Goal: Task Accomplishment & Management: Complete application form

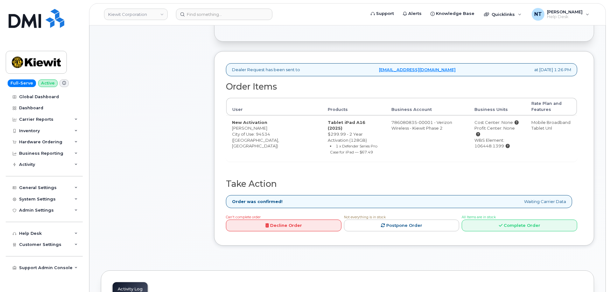
scroll to position [191, 0]
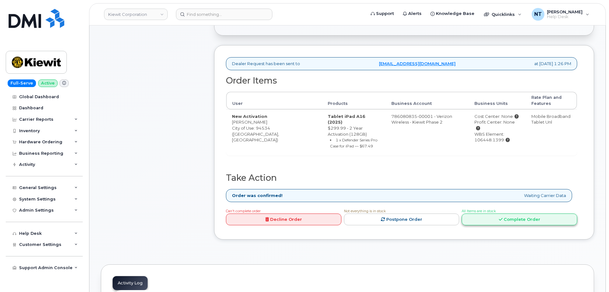
click at [511, 214] on link "Complete Order" at bounding box center [520, 220] width 116 height 12
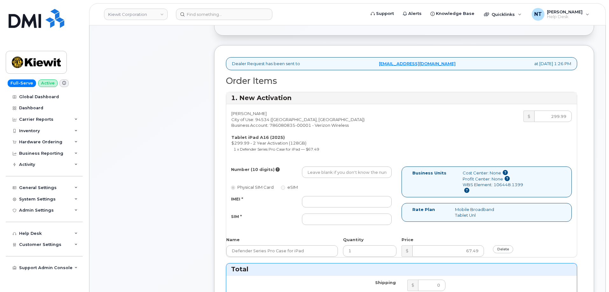
click at [362, 212] on div "IMEI * SIM *" at bounding box center [311, 210] width 170 height 29
drag, startPoint x: 345, startPoint y: 197, endPoint x: 351, endPoint y: 197, distance: 6.1
click at [345, 197] on input "IMEI *" at bounding box center [347, 201] width 90 height 11
paste input "352302618869568"
type input "352302618869568"
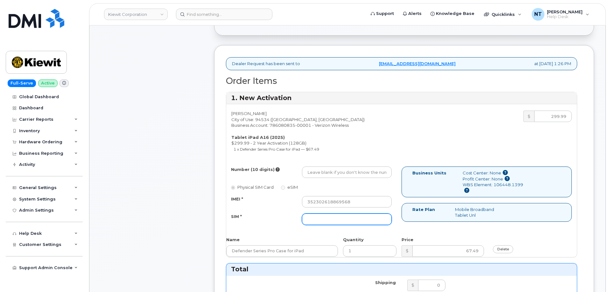
click at [338, 222] on input "SIM *" at bounding box center [347, 219] width 90 height 11
paste input "89049032007408888700218998772960"
type input "89049032007408888700218998772960"
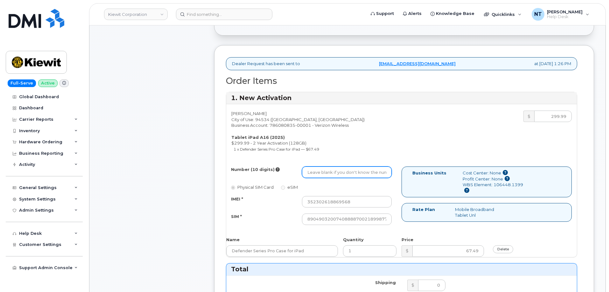
click at [346, 168] on input "Number (10 digits)" at bounding box center [347, 172] width 90 height 11
paste input "369-222-0254"
click at [328, 174] on input "369-222-0254" at bounding box center [347, 172] width 90 height 11
drag, startPoint x: 315, startPoint y: 173, endPoint x: 323, endPoint y: 174, distance: 8.0
click at [323, 174] on input "3692220254" at bounding box center [347, 172] width 90 height 11
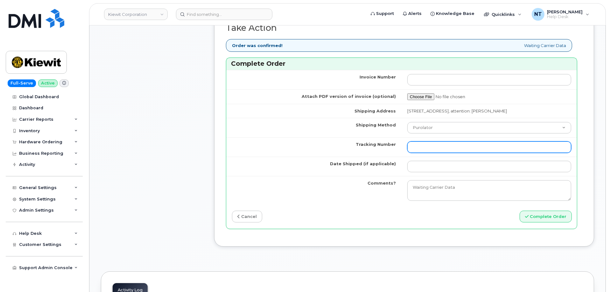
scroll to position [541, 0]
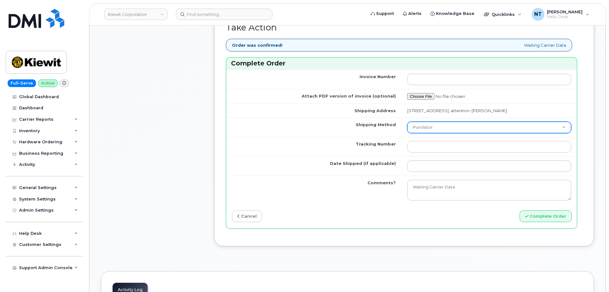
type input "3692220254"
click at [447, 124] on select "Purolator UPS FedEx Canada Post Courier Other Drop Off Pick Up" at bounding box center [489, 127] width 164 height 11
select select "FedEx"
click at [407, 122] on select "Purolator UPS FedEx Canada Post Courier Other Drop Off Pick Up" at bounding box center [489, 127] width 164 height 11
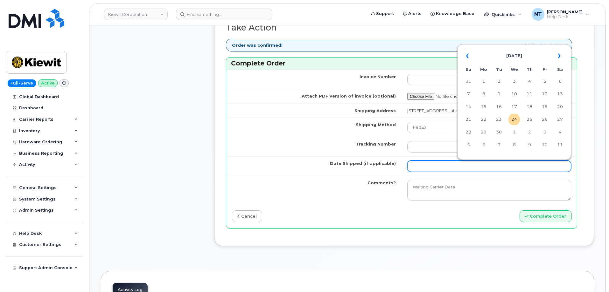
click at [429, 171] on input "Date Shipped (if applicable)" at bounding box center [489, 166] width 164 height 11
click at [517, 120] on td "24" at bounding box center [513, 119] width 11 height 11
type input "[DATE]"
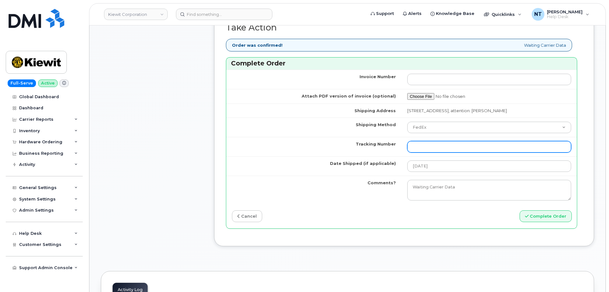
click at [424, 150] on input "Tracking Number" at bounding box center [489, 146] width 164 height 11
paste input "444401119031"
type input "444401119031"
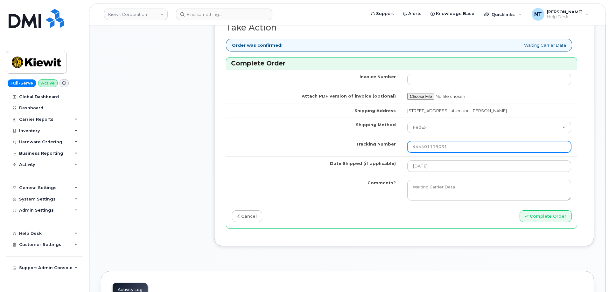
drag, startPoint x: 436, startPoint y: 148, endPoint x: 424, endPoint y: 148, distance: 11.5
click at [424, 148] on input "444401119031" at bounding box center [489, 146] width 164 height 11
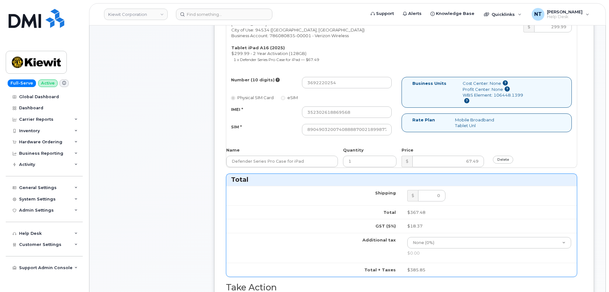
scroll to position [286, 0]
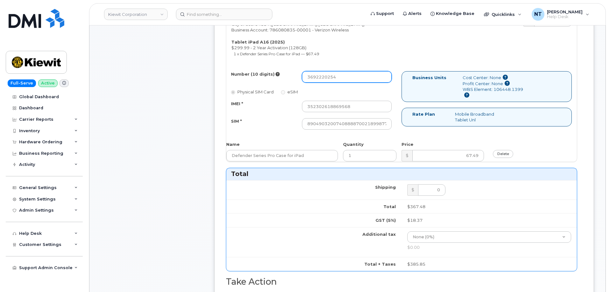
drag, startPoint x: 317, startPoint y: 79, endPoint x: 324, endPoint y: 80, distance: 7.4
click at [324, 80] on input "3692220254" at bounding box center [347, 76] width 90 height 11
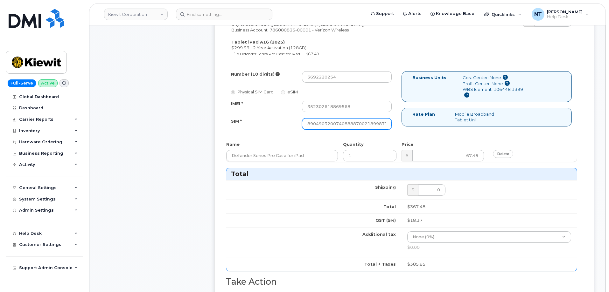
scroll to position [0, 12]
drag, startPoint x: 395, startPoint y: 124, endPoint x: 404, endPoint y: 124, distance: 9.9
click at [404, 124] on div "Number (10 digits) 3692220254 Physical SIM Card eSIM IMEI * 352302618869568 SIM…" at bounding box center [401, 103] width 351 height 64
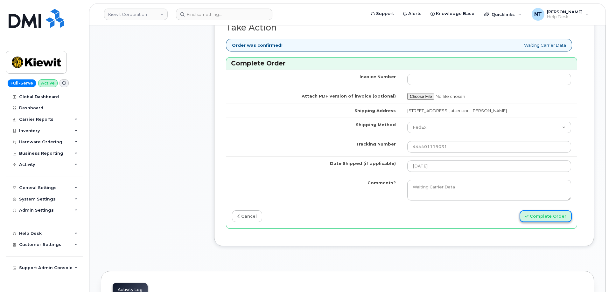
scroll to position [0, 0]
click at [556, 215] on button "Complete Order" at bounding box center [546, 217] width 52 height 12
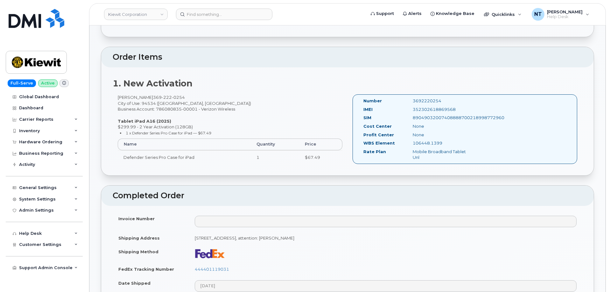
scroll to position [286, 0]
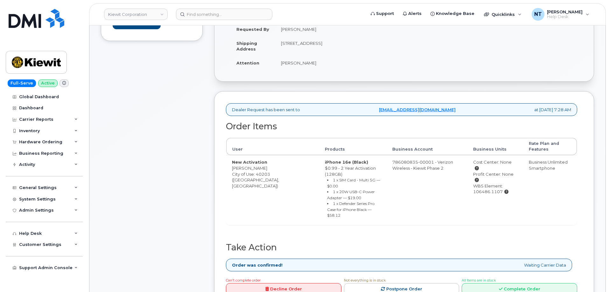
scroll to position [159, 0]
click at [523, 283] on link "Complete Order" at bounding box center [520, 289] width 116 height 12
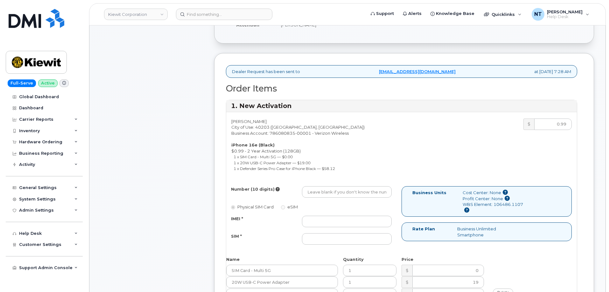
scroll to position [255, 0]
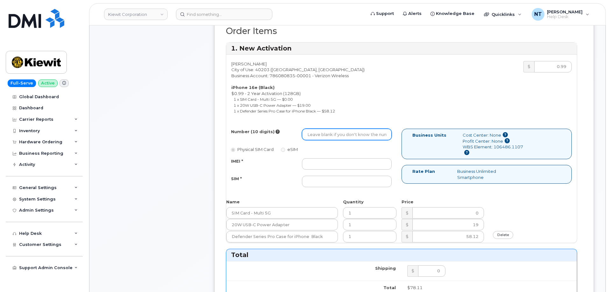
click at [327, 130] on input "Number (10 digits)" at bounding box center [347, 134] width 90 height 11
paste input "502-793-4076"
click at [329, 136] on input "502-793-4076" at bounding box center [347, 134] width 90 height 11
drag, startPoint x: 318, startPoint y: 136, endPoint x: 321, endPoint y: 136, distance: 3.2
click at [322, 137] on input "5027934076" at bounding box center [347, 134] width 90 height 11
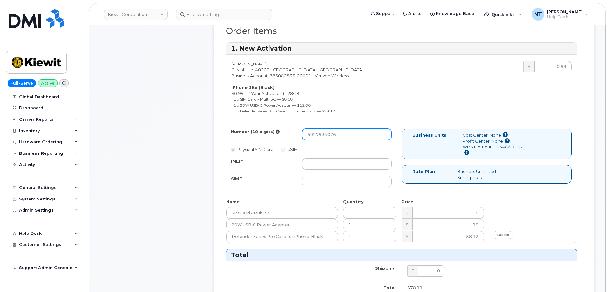
click at [317, 135] on input "5027934076" at bounding box center [347, 134] width 90 height 11
drag, startPoint x: 317, startPoint y: 135, endPoint x: 322, endPoint y: 136, distance: 5.8
click at [322, 136] on input "5027934076" at bounding box center [347, 134] width 90 height 11
click at [318, 135] on input "5027934076" at bounding box center [347, 134] width 90 height 11
drag, startPoint x: 316, startPoint y: 134, endPoint x: 323, endPoint y: 137, distance: 8.0
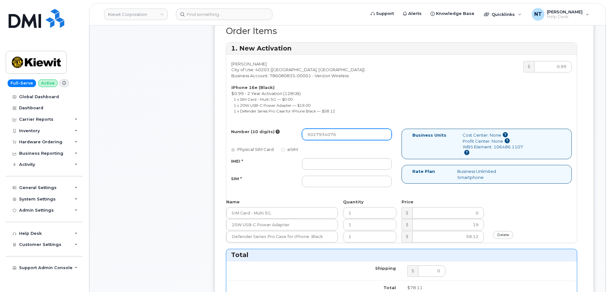
click at [323, 137] on input "5027934076" at bounding box center [347, 134] width 90 height 11
type input "5027934076"
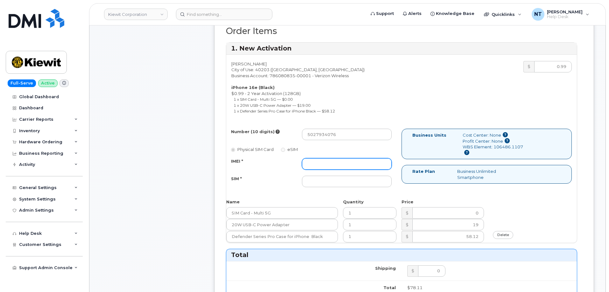
click at [326, 169] on input "IMEI *" at bounding box center [347, 163] width 90 height 11
paste input "353234881772212"
type input "353234881772212"
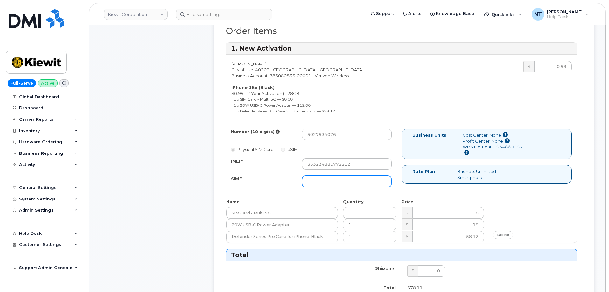
click at [322, 187] on input "SIM *" at bounding box center [347, 181] width 90 height 11
paste input "89043052010008889625015539529515"
type input "89043052010008889625015539529515"
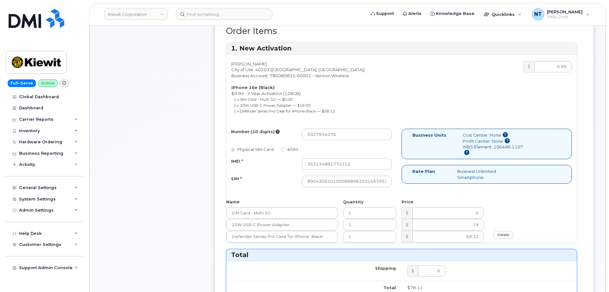
click at [125, 179] on div "Comments Leave Comment" at bounding box center [152, 230] width 102 height 722
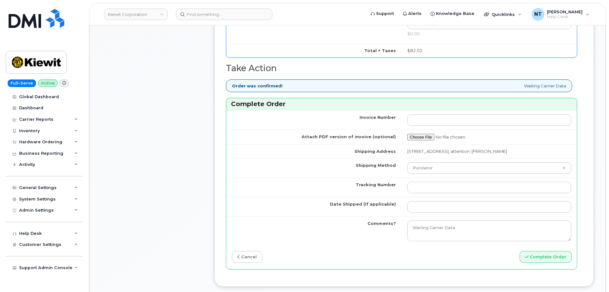
scroll to position [573, 0]
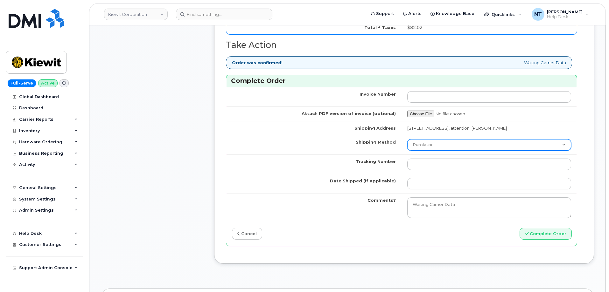
click at [453, 150] on select "Purolator UPS FedEx Canada Post Courier Other Drop Off Pick Up" at bounding box center [489, 144] width 164 height 11
select select "FedEx"
click at [407, 145] on select "Purolator UPS FedEx Canada Post Courier Other Drop Off Pick Up" at bounding box center [489, 144] width 164 height 11
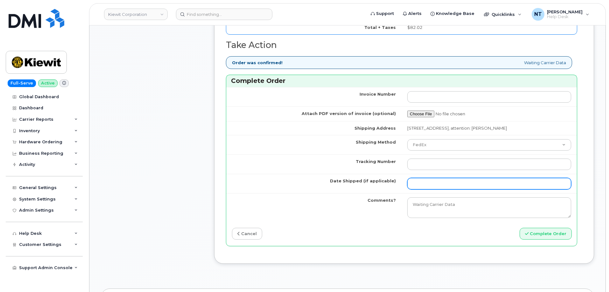
click at [427, 185] on input "Date Shipped (if applicable)" at bounding box center [489, 183] width 164 height 11
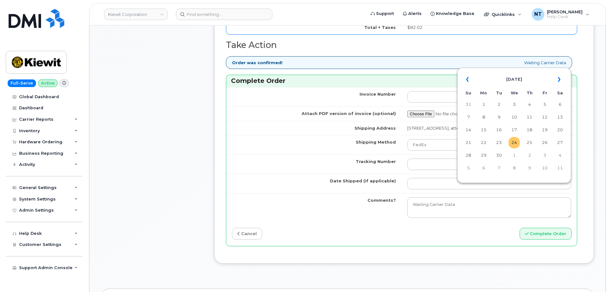
click at [515, 143] on td "24" at bounding box center [513, 142] width 11 height 11
type input "[DATE]"
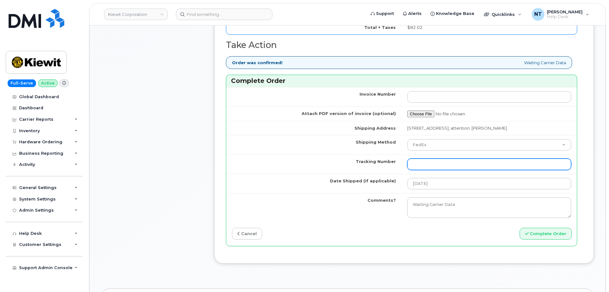
drag, startPoint x: 426, startPoint y: 172, endPoint x: 388, endPoint y: 165, distance: 39.0
click at [426, 170] on input "Tracking Number" at bounding box center [489, 164] width 164 height 11
click at [432, 170] on input "Tracking Number" at bounding box center [489, 164] width 164 height 11
paste input "444401119042"
type input "444401119042"
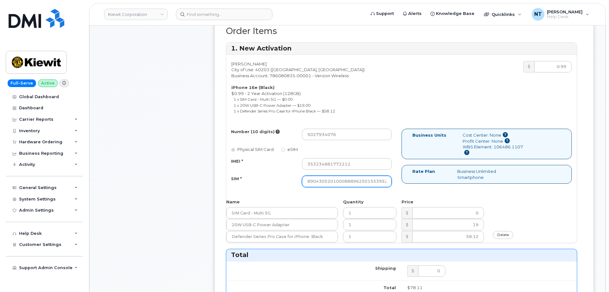
scroll to position [0, 12]
drag, startPoint x: 363, startPoint y: 183, endPoint x: 401, endPoint y: 183, distance: 37.5
click at [401, 183] on div "Number (10 digits) 5027934076 Physical SIM Card eSIM IMEI * 353234881772212 SIM…" at bounding box center [313, 161] width 175 height 64
click at [163, 179] on div "Comments Leave Comment" at bounding box center [152, 230] width 102 height 722
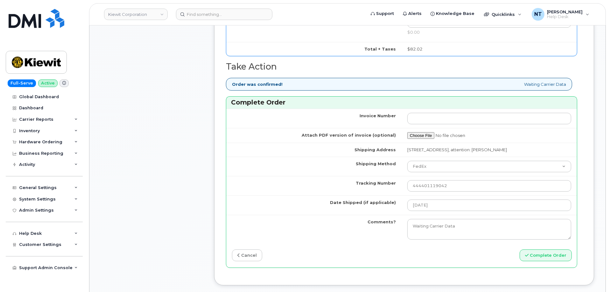
scroll to position [573, 0]
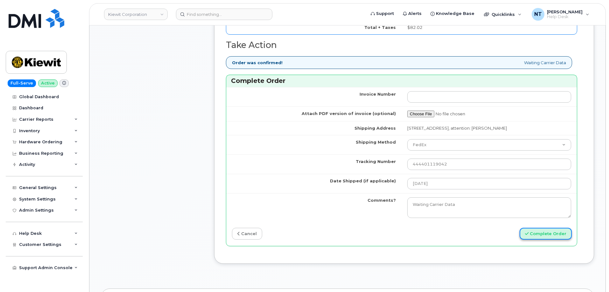
click at [544, 240] on button "Complete Order" at bounding box center [546, 234] width 52 height 12
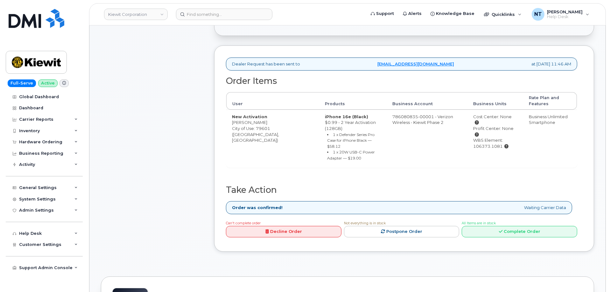
scroll to position [191, 0]
click at [491, 226] on link "Complete Order" at bounding box center [520, 232] width 116 height 12
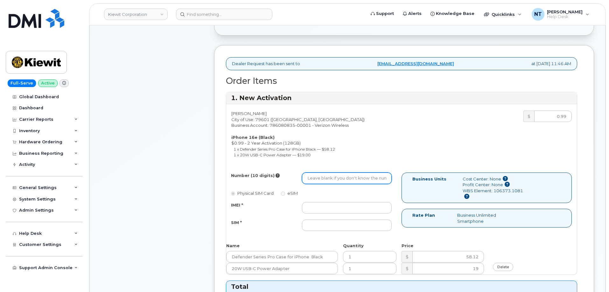
click at [320, 177] on input "Number (10 digits)" at bounding box center [347, 178] width 90 height 11
paste input "502-793-4076"
click at [328, 182] on input "502-793-4076" at bounding box center [347, 178] width 90 height 11
drag, startPoint x: 317, startPoint y: 179, endPoint x: 324, endPoint y: 181, distance: 6.7
click at [324, 181] on input "5027934076" at bounding box center [347, 178] width 90 height 11
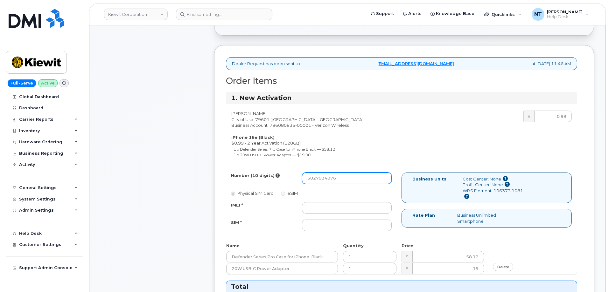
type input "5027934076"
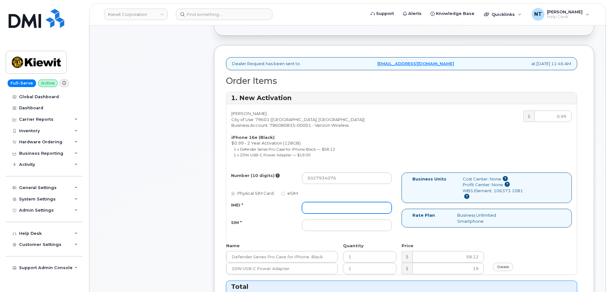
click at [324, 208] on input "IMEI *" at bounding box center [347, 207] width 90 height 11
paste input "353234881772212"
type input "353234881772212"
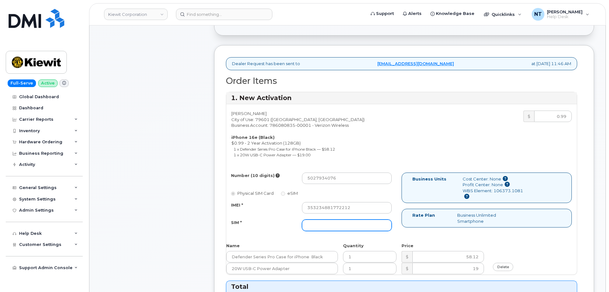
click at [327, 228] on input "SIM *" at bounding box center [347, 225] width 90 height 11
paste input "89043052010008889625015539529515"
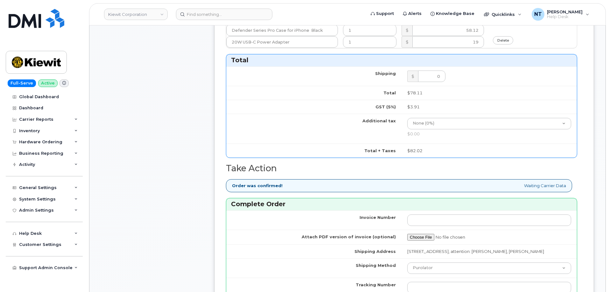
scroll to position [509, 0]
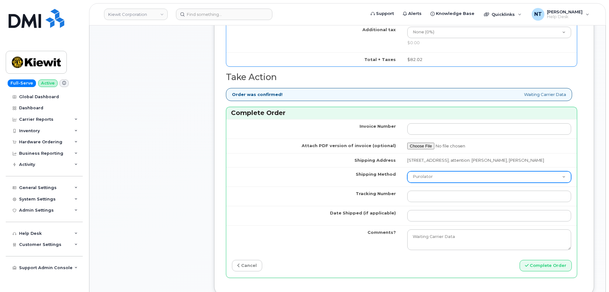
type input "89043052010008889625015539529515"
click at [426, 183] on select "Purolator UPS FedEx Canada Post Courier Other Drop Off Pick Up" at bounding box center [489, 177] width 164 height 11
select select "FedEx"
click at [407, 177] on select "Purolator UPS FedEx Canada Post Courier Other Drop Off Pick Up" at bounding box center [489, 177] width 164 height 11
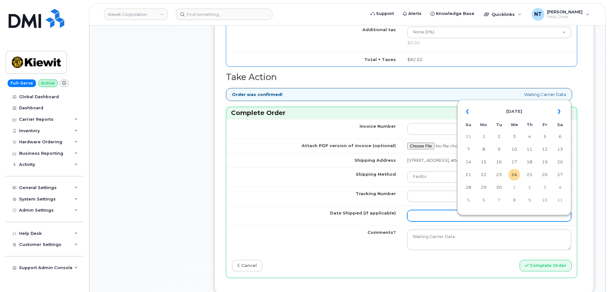
drag, startPoint x: 426, startPoint y: 220, endPoint x: 430, endPoint y: 221, distance: 3.9
click at [426, 220] on input "Date Shipped (if applicable)" at bounding box center [489, 215] width 164 height 11
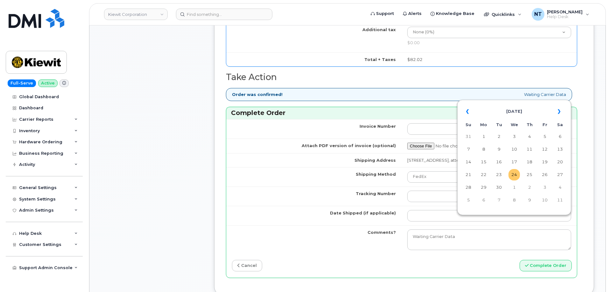
click at [513, 174] on td "24" at bounding box center [513, 174] width 11 height 11
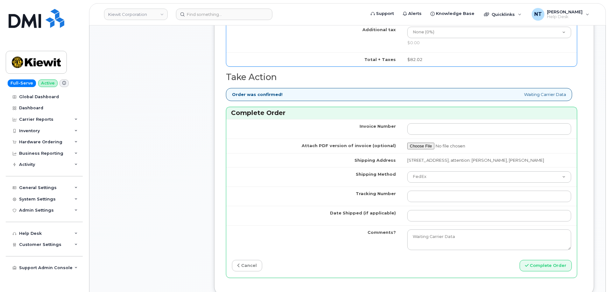
type input "[DATE]"
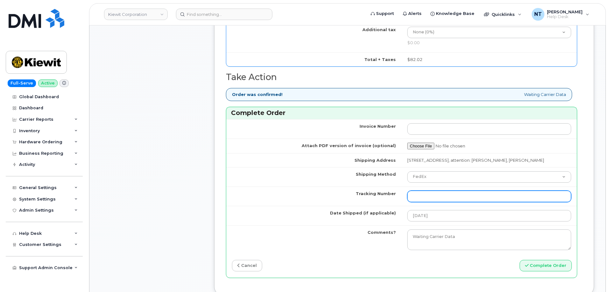
click at [433, 202] on input "Tracking Number" at bounding box center [489, 196] width 164 height 11
paste input "444401119042"
type input "444401119042"
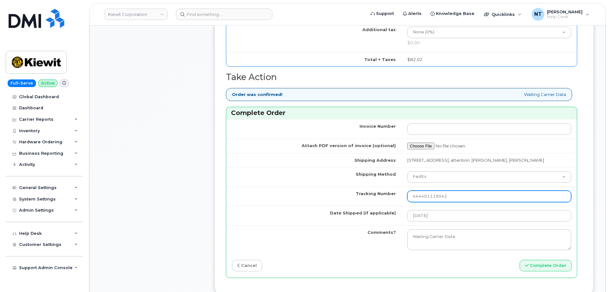
drag, startPoint x: 453, startPoint y: 203, endPoint x: 330, endPoint y: 205, distance: 123.1
click at [330, 205] on tr "Tracking Number 444401119042" at bounding box center [401, 196] width 351 height 19
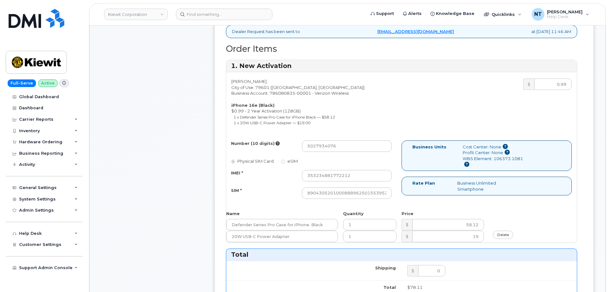
scroll to position [223, 0]
drag, startPoint x: 338, startPoint y: 179, endPoint x: 229, endPoint y: 169, distance: 109.2
click at [227, 169] on div "Number (10 digits) 5027934076 Physical SIM Card eSIM IMEI * 353234881772212 SIM…" at bounding box center [313, 173] width 175 height 64
drag, startPoint x: 388, startPoint y: 194, endPoint x: 272, endPoint y: 187, distance: 116.0
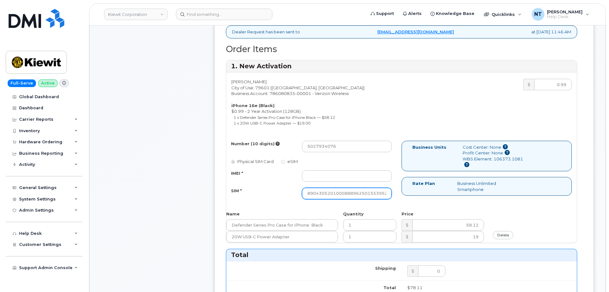
click at [273, 186] on div "IMEI * SIM * 89043052010008889625015539529515" at bounding box center [311, 185] width 170 height 29
type input "9515"
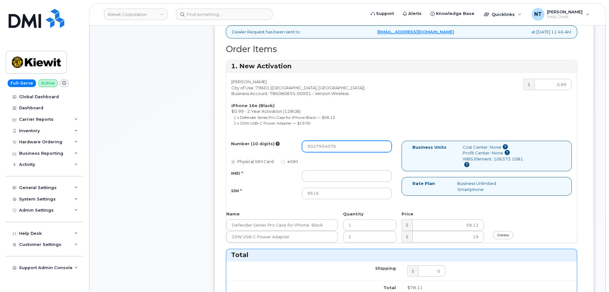
drag, startPoint x: 353, startPoint y: 149, endPoint x: 245, endPoint y: 147, distance: 107.2
click at [246, 146] on div "Number (10 digits) 5027934076" at bounding box center [311, 146] width 170 height 11
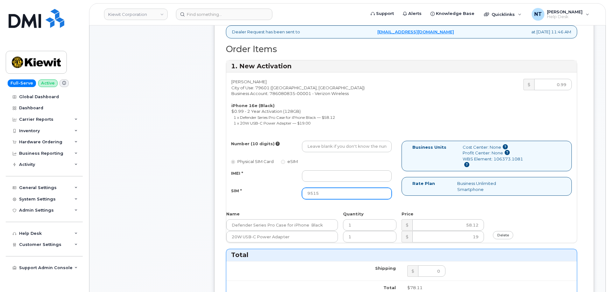
drag, startPoint x: 325, startPoint y: 192, endPoint x: 258, endPoint y: 188, distance: 67.0
click at [258, 188] on div "SIM * 9515" at bounding box center [311, 193] width 170 height 11
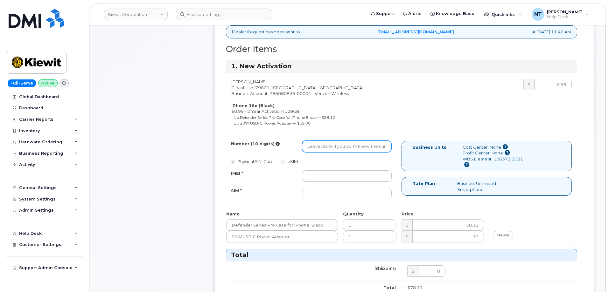
click at [334, 144] on input "Number (10 digits)" at bounding box center [347, 146] width 90 height 11
paste input "325-721-3837"
click at [329, 150] on input "325-721-3837" at bounding box center [347, 146] width 90 height 11
drag, startPoint x: 317, startPoint y: 149, endPoint x: 323, endPoint y: 149, distance: 6.4
click at [323, 149] on input "3257213837" at bounding box center [347, 146] width 90 height 11
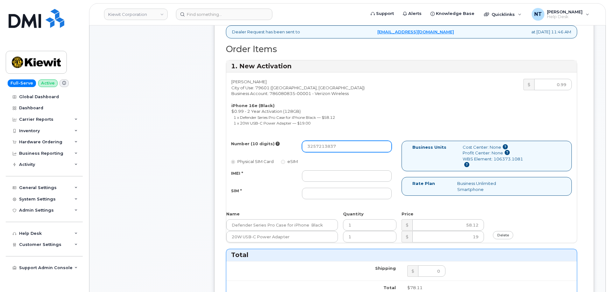
type input "3257213837"
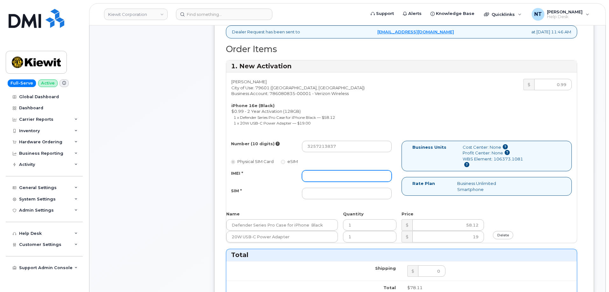
click at [363, 172] on input "IMEI *" at bounding box center [347, 176] width 90 height 11
paste input "353234881139826"
type input "353234881139826"
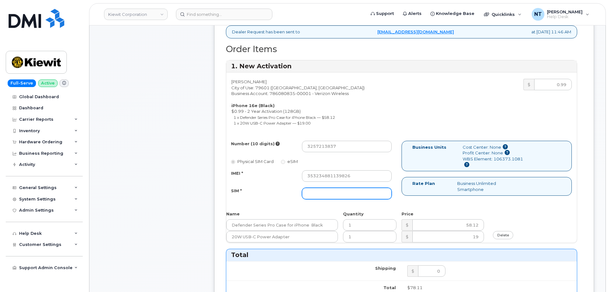
click at [332, 196] on input "SIM *" at bounding box center [347, 193] width 90 height 11
paste input "89043052010008889725002434469010"
type input "89043052010008889725002434469010"
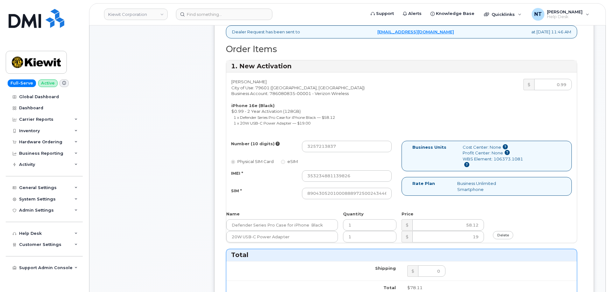
click at [137, 184] on div "Comments Leave Comment" at bounding box center [152, 246] width 102 height 691
drag, startPoint x: 394, startPoint y: 199, endPoint x: 410, endPoint y: 201, distance: 17.0
click at [410, 201] on div "Number (10 digits) 3257213837 Physical SIM Card eSIM IMEI * 353234881139826 SIM…" at bounding box center [401, 173] width 351 height 64
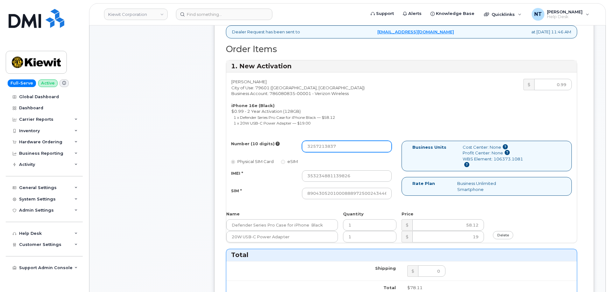
drag, startPoint x: 317, startPoint y: 147, endPoint x: 323, endPoint y: 149, distance: 6.5
click at [323, 149] on input "3257213837" at bounding box center [347, 146] width 90 height 11
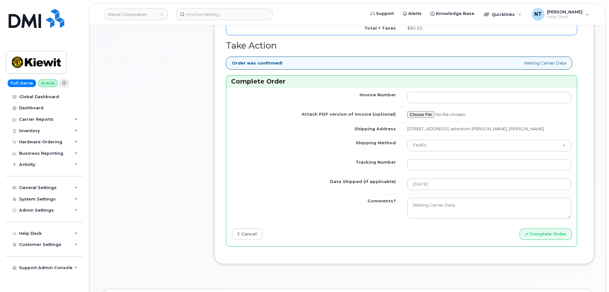
scroll to position [541, 0]
click at [426, 151] on select "Purolator UPS FedEx Canada Post Courier Other Drop Off Pick Up" at bounding box center [489, 145] width 164 height 11
drag, startPoint x: 426, startPoint y: 154, endPoint x: 427, endPoint y: 163, distance: 8.9
click at [426, 151] on select "Purolator UPS FedEx Canada Post Courier Other Drop Off Pick Up" at bounding box center [489, 145] width 164 height 11
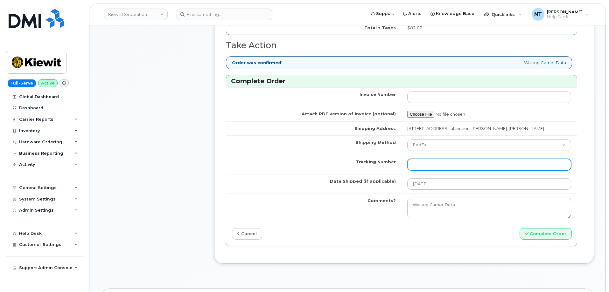
click at [439, 170] on input "Tracking Number" at bounding box center [489, 164] width 164 height 11
paste input "444401119053"
type input "444401119053"
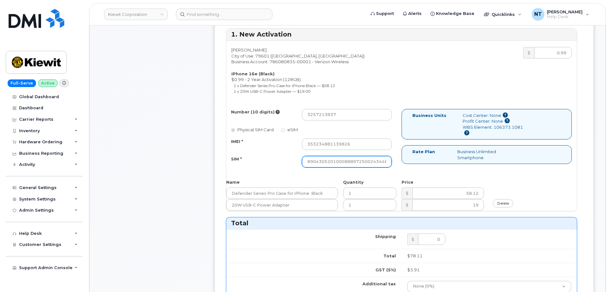
scroll to position [0, 12]
drag, startPoint x: 361, startPoint y: 162, endPoint x: 411, endPoint y: 164, distance: 50.9
click at [411, 164] on div "Number (10 digits) 3257213837 Physical SIM Card eSIM IMEI * 353234881139826 SIM…" at bounding box center [401, 141] width 351 height 64
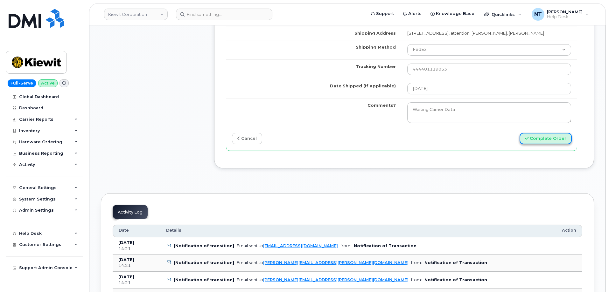
scroll to position [0, 0]
click at [557, 143] on button "Complete Order" at bounding box center [546, 139] width 52 height 12
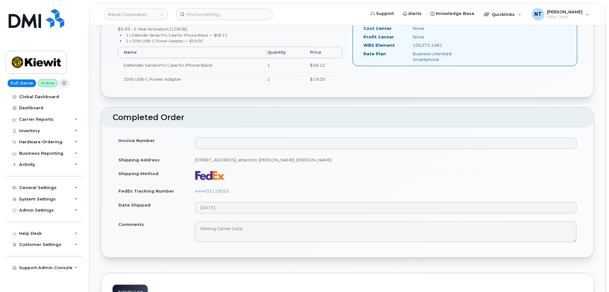
scroll to position [286, 0]
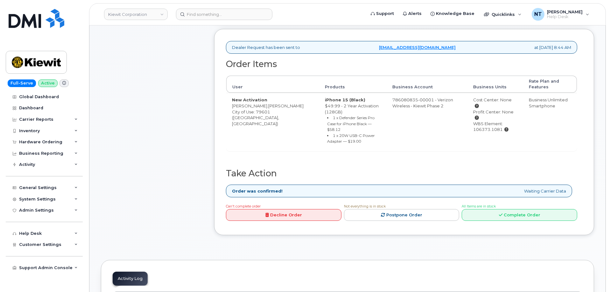
scroll to position [223, 0]
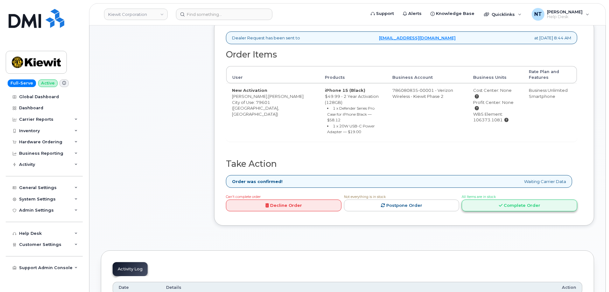
click at [525, 200] on link "Complete Order" at bounding box center [520, 206] width 116 height 12
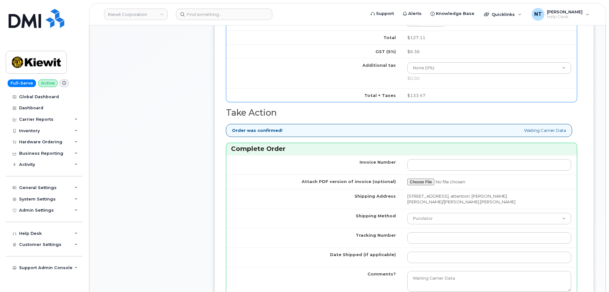
scroll to position [541, 0]
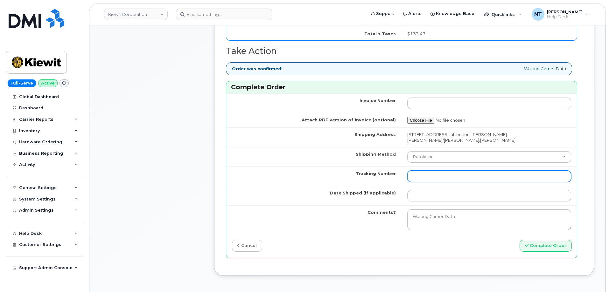
drag, startPoint x: 427, startPoint y: 170, endPoint x: 431, endPoint y: 163, distance: 7.9
click at [427, 171] on input "Tracking Number" at bounding box center [489, 176] width 164 height 11
paste input "444401119064"
type input "444401119064"
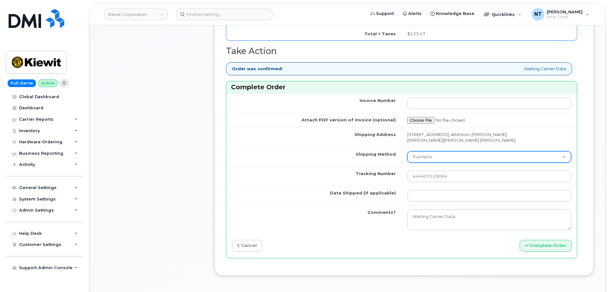
click at [440, 151] on select "Purolator UPS FedEx Canada Post Courier Other Drop Off Pick Up" at bounding box center [489, 156] width 164 height 11
select select "FedEx"
click at [407, 151] on select "Purolator UPS FedEx Canada Post Courier Other Drop Off Pick Up" at bounding box center [489, 156] width 164 height 11
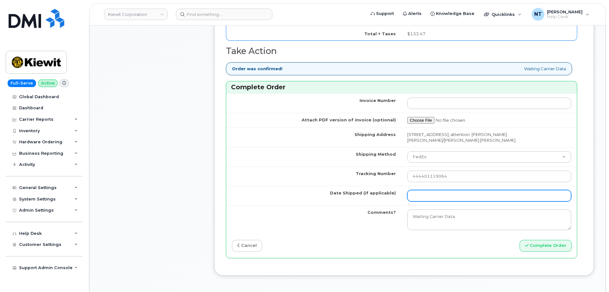
click at [427, 191] on input "Date Shipped (if applicable)" at bounding box center [489, 195] width 164 height 11
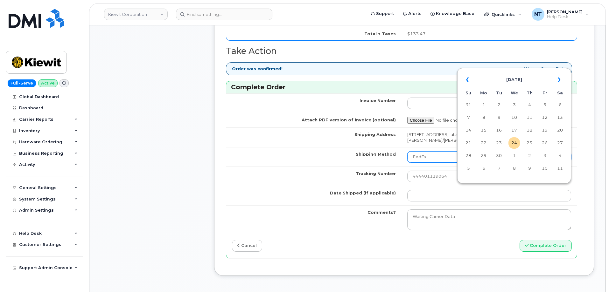
drag, startPoint x: 516, startPoint y: 144, endPoint x: 506, endPoint y: 148, distance: 11.0
click at [516, 144] on td "24" at bounding box center [513, 142] width 11 height 11
type input "[DATE]"
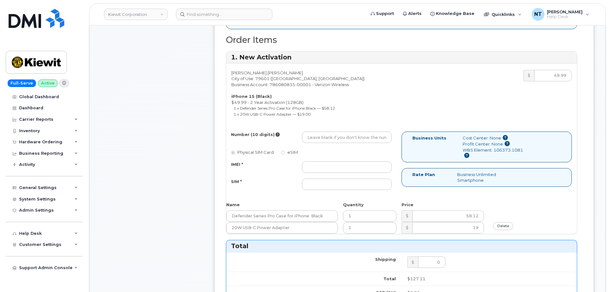
scroll to position [223, 0]
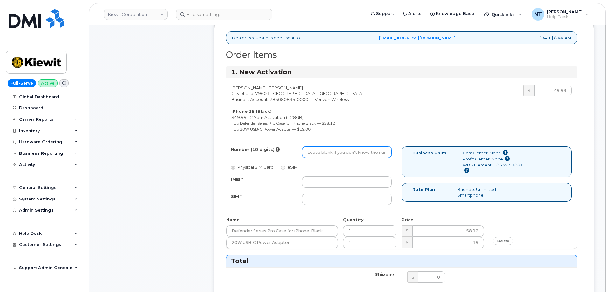
click at [322, 151] on input "Number (10 digits)" at bounding box center [347, 152] width 90 height 11
paste input "[PHONE_NUMBER]"
click at [327, 150] on input "[PHONE_NUMBER]" at bounding box center [347, 152] width 90 height 11
drag, startPoint x: 316, startPoint y: 148, endPoint x: 324, endPoint y: 150, distance: 8.2
click at [324, 150] on input "3257217568" at bounding box center [347, 152] width 90 height 11
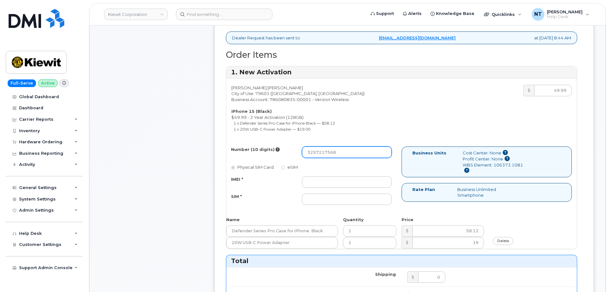
type input "3257217568"
click at [339, 169] on div "Number (10 digits) 3257217568 Physical SIM Card eSIM IMEI * SIM *" at bounding box center [313, 179] width 175 height 64
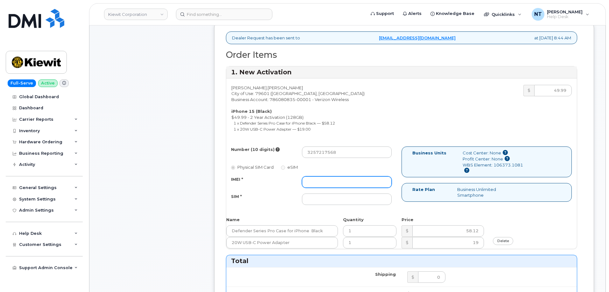
click at [340, 177] on input "IMEI *" at bounding box center [347, 182] width 90 height 11
paste input "357491839664349"
type input "357491839664349"
click at [158, 190] on div "Comments Leave Comment" at bounding box center [152, 252] width 102 height 703
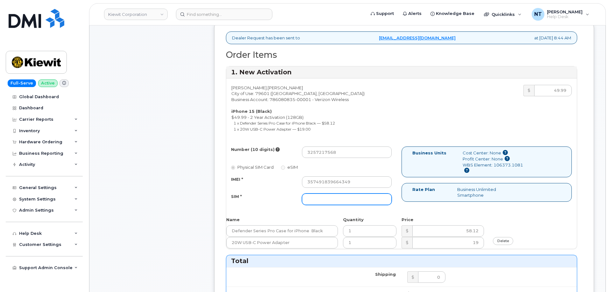
click at [333, 198] on input "SIM *" at bounding box center [347, 199] width 90 height 11
paste input "89049032007208888800212039138289"
type input "89049032007208888800212039138289"
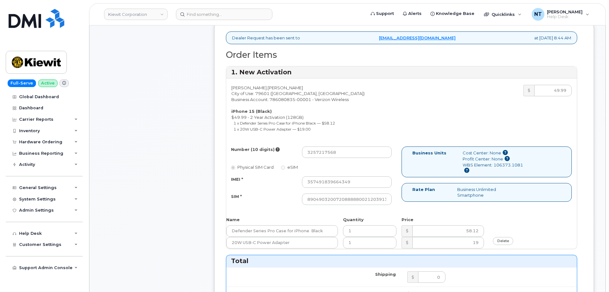
click at [170, 186] on div "Comments Leave Comment" at bounding box center [152, 252] width 102 height 703
drag, startPoint x: 331, startPoint y: 196, endPoint x: 395, endPoint y: 196, distance: 64.0
click at [395, 196] on div "89049032007208888800212039138289" at bounding box center [346, 199] width 99 height 11
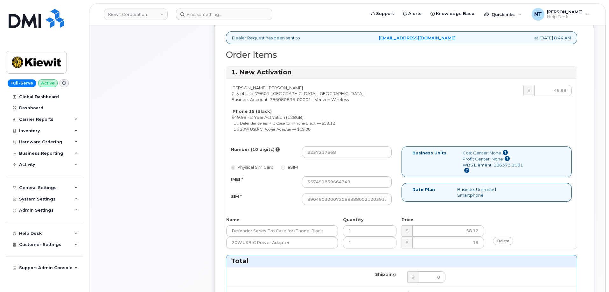
click at [399, 165] on div "Number (10 digits) 3257217568 Physical SIM Card eSIM IMEI * 357491839664349 SIM…" at bounding box center [313, 179] width 175 height 64
drag, startPoint x: 379, startPoint y: 196, endPoint x: 410, endPoint y: 197, distance: 30.9
click at [410, 197] on div "Number (10 digits) 3257217568 Physical SIM Card eSIM IMEI * 357491839664349 SIM…" at bounding box center [401, 179] width 351 height 64
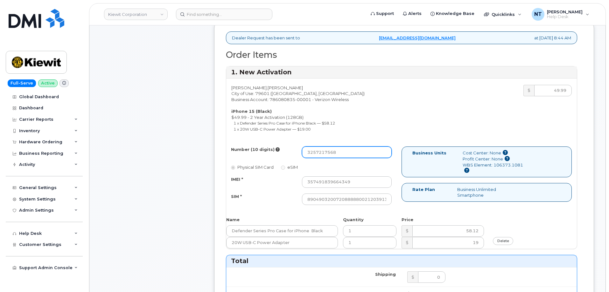
drag, startPoint x: 317, startPoint y: 148, endPoint x: 324, endPoint y: 148, distance: 7.3
click at [324, 148] on input "3257217568" at bounding box center [347, 152] width 90 height 11
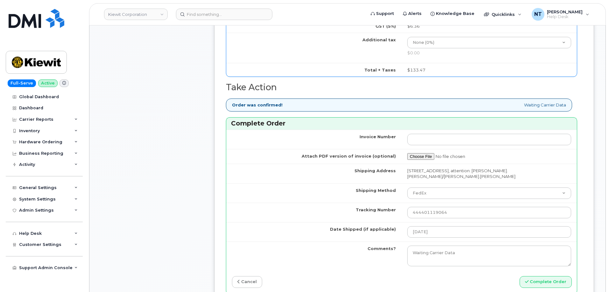
scroll to position [541, 0]
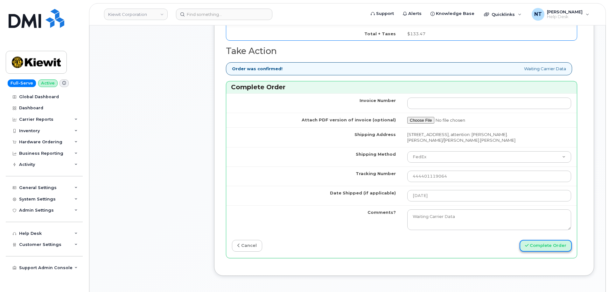
click at [555, 240] on button "Complete Order" at bounding box center [546, 246] width 52 height 12
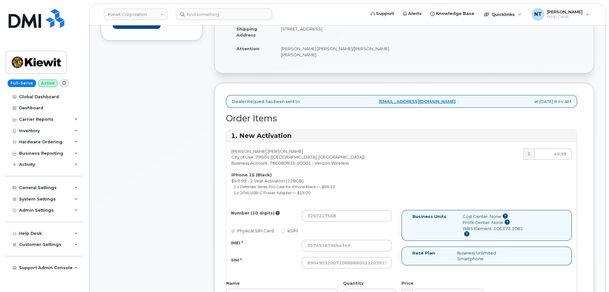
scroll to position [161, 0]
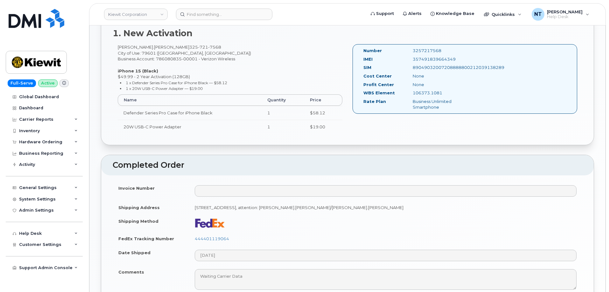
scroll to position [255, 0]
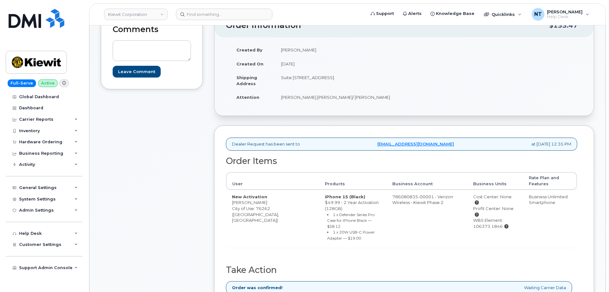
scroll to position [159, 0]
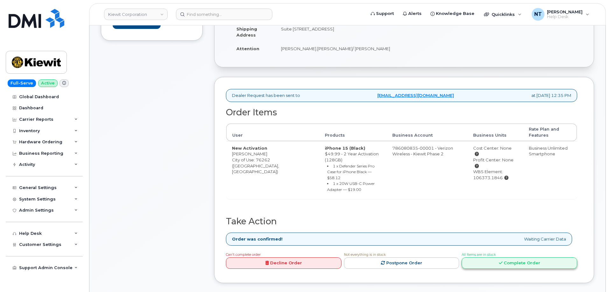
click at [510, 258] on link "Complete Order" at bounding box center [520, 264] width 116 height 12
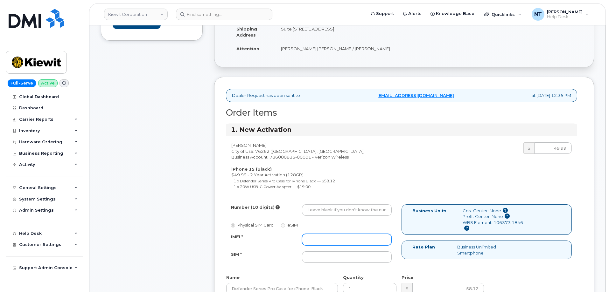
click at [325, 237] on input "IMEI *" at bounding box center [347, 239] width 90 height 11
paste input "357491839240447"
type input "357491839240447"
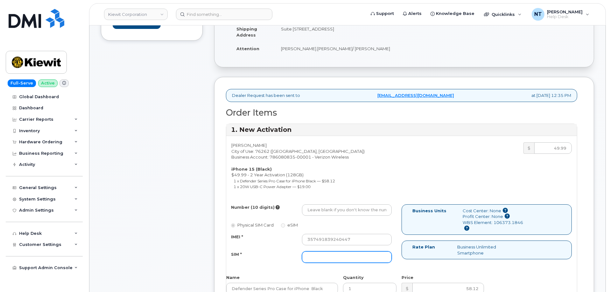
click at [344, 256] on input "SIM *" at bounding box center [347, 257] width 90 height 11
paste input "89049032007208888800212021676058"
type input "89049032007208888800212021676058"
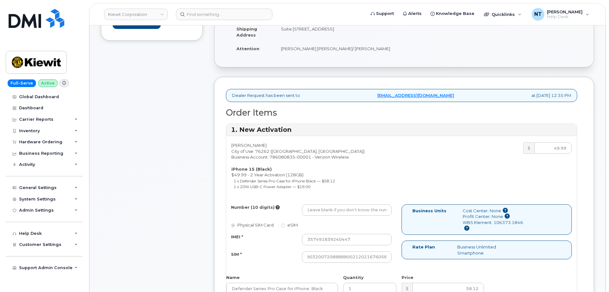
scroll to position [0, 0]
click at [328, 213] on input "Number (10 digits)" at bounding box center [347, 210] width 90 height 11
paste input "[PHONE_NUMBER]"
click at [327, 212] on input "[PHONE_NUMBER]" at bounding box center [347, 210] width 90 height 11
drag, startPoint x: 316, startPoint y: 209, endPoint x: 324, endPoint y: 211, distance: 7.7
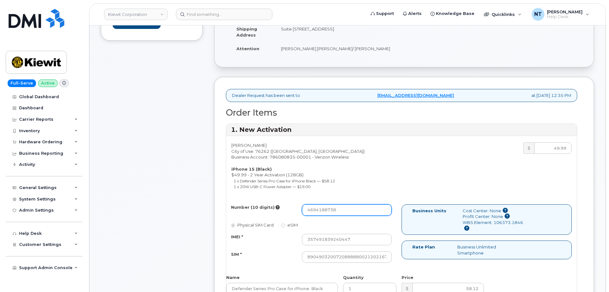
click at [324, 211] on input "4694188738" at bounding box center [347, 210] width 90 height 11
click at [307, 208] on input "4694188738" at bounding box center [347, 210] width 90 height 11
drag, startPoint x: 316, startPoint y: 211, endPoint x: 323, endPoint y: 213, distance: 7.5
click at [323, 213] on input "4694188738" at bounding box center [347, 210] width 90 height 11
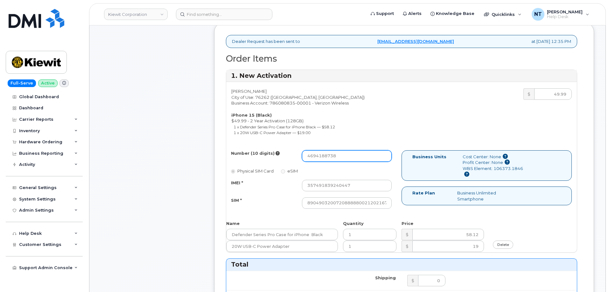
scroll to position [255, 0]
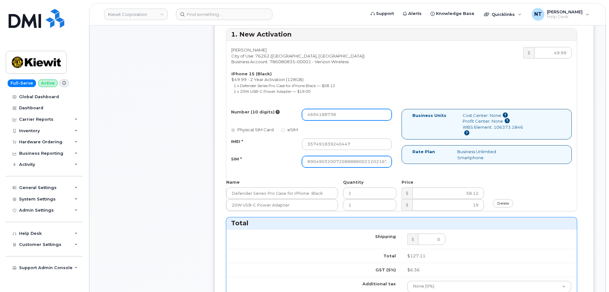
type input "4694188738"
drag, startPoint x: 364, startPoint y: 163, endPoint x: 400, endPoint y: 166, distance: 36.1
click at [400, 166] on div "Number (10 digits) 4694188738 Physical SIM Card eSIM IMEI * 357491839240447 SIM…" at bounding box center [313, 141] width 175 height 64
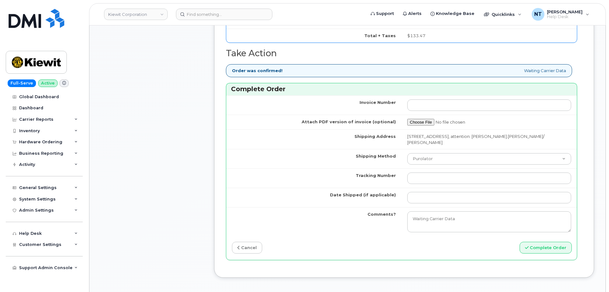
scroll to position [573, 0]
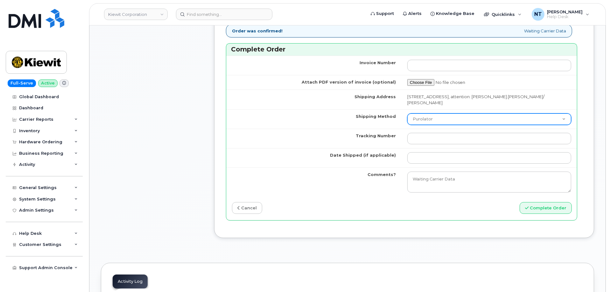
click at [425, 118] on select "Purolator UPS FedEx Canada Post Courier Other Drop Off Pick Up" at bounding box center [489, 119] width 164 height 11
select select "FedEx"
click at [407, 114] on select "Purolator UPS FedEx Canada Post Courier Other Drop Off Pick Up" at bounding box center [489, 119] width 164 height 11
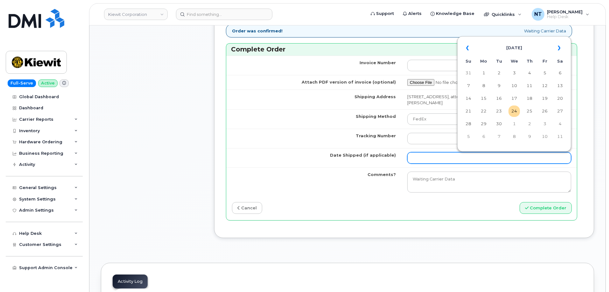
click at [428, 158] on input "Date Shipped (if applicable)" at bounding box center [489, 157] width 164 height 11
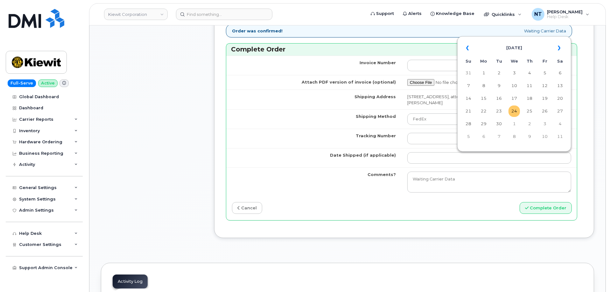
click at [515, 113] on td "24" at bounding box center [513, 111] width 11 height 11
type input "[DATE]"
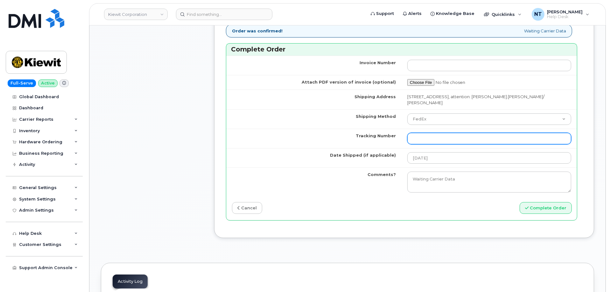
click at [442, 138] on input "Tracking Number" at bounding box center [489, 138] width 164 height 11
click at [520, 202] on button "Complete Order" at bounding box center [546, 208] width 52 height 12
drag, startPoint x: 476, startPoint y: 138, endPoint x: 373, endPoint y: 138, distance: 102.5
click at [373, 138] on tr "Tracking Number 1027586683620007626200444401119075" at bounding box center [401, 138] width 351 height 19
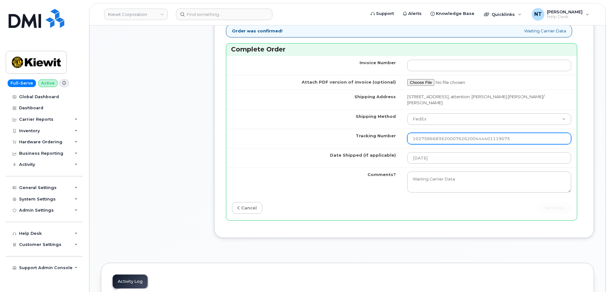
type input "444401119075"
drag, startPoint x: 462, startPoint y: 134, endPoint x: 334, endPoint y: 136, distance: 127.6
click at [334, 136] on tr "Tracking Number 444401119075" at bounding box center [401, 138] width 351 height 19
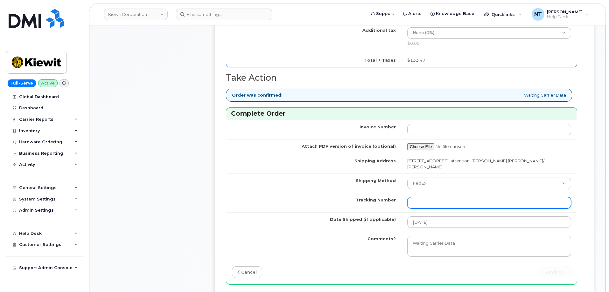
scroll to position [509, 0]
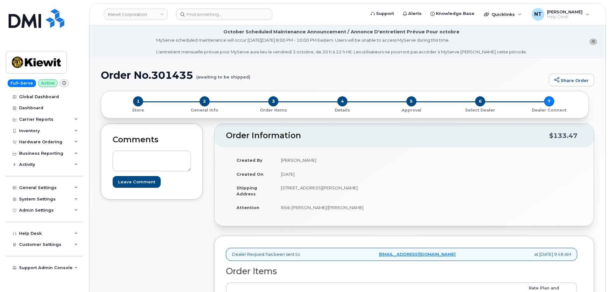
scroll to position [191, 0]
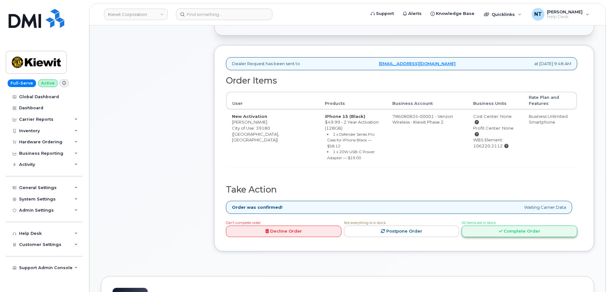
click at [515, 228] on link "Complete Order" at bounding box center [520, 232] width 116 height 12
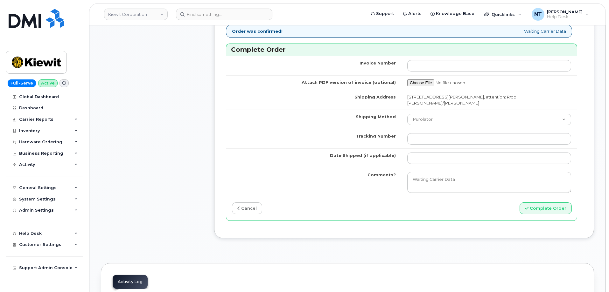
scroll to position [573, 0]
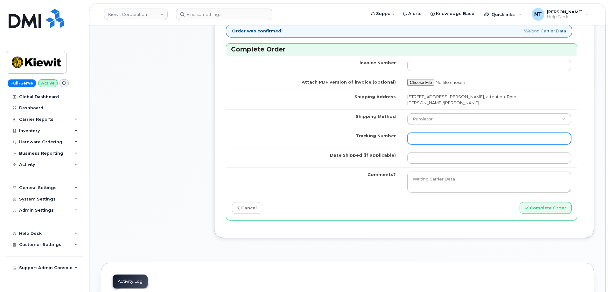
drag, startPoint x: 421, startPoint y: 139, endPoint x: 427, endPoint y: 134, distance: 8.6
click at [421, 139] on input "Tracking Number" at bounding box center [489, 138] width 164 height 11
paste input "444401119086"
type input "444401119086"
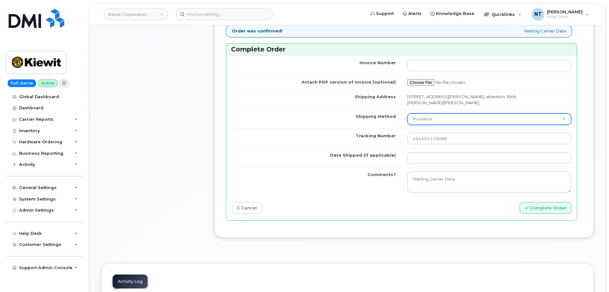
click at [434, 121] on select "Purolator UPS FedEx Canada Post Courier Other Drop Off Pick Up" at bounding box center [489, 119] width 164 height 11
select select "FedEx"
click at [407, 114] on select "Purolator UPS FedEx Canada Post Courier Other Drop Off Pick Up" at bounding box center [489, 119] width 164 height 11
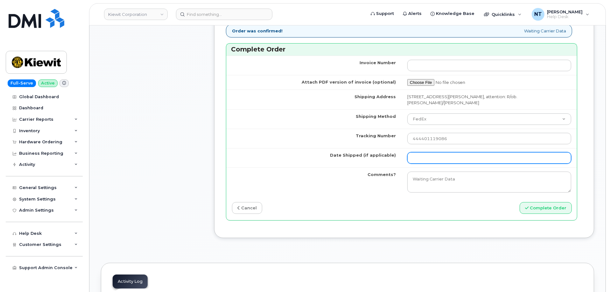
click at [428, 154] on input "Date Shipped (if applicable)" at bounding box center [489, 157] width 164 height 11
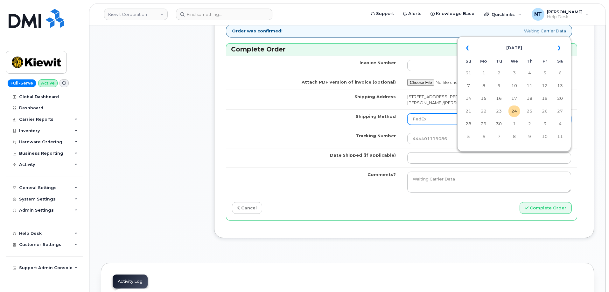
drag, startPoint x: 515, startPoint y: 109, endPoint x: 501, endPoint y: 116, distance: 15.1
click at [515, 109] on td "24" at bounding box center [513, 111] width 11 height 11
type input "[DATE]"
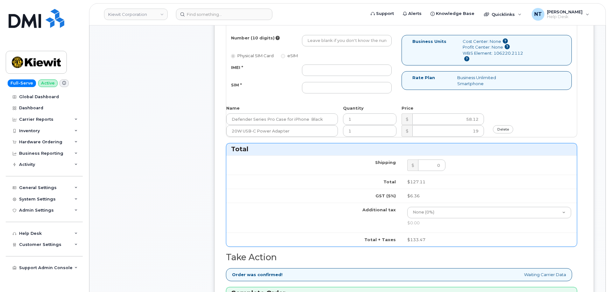
scroll to position [223, 0]
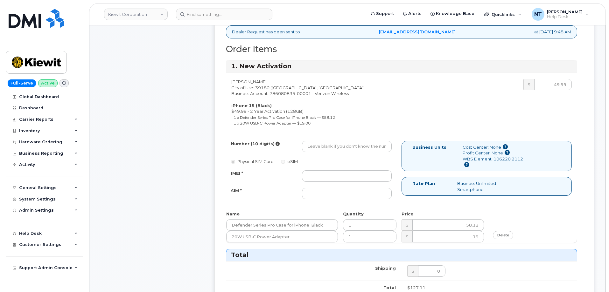
click at [322, 182] on div "IMEI * SIM *" at bounding box center [311, 185] width 170 height 29
drag, startPoint x: 324, startPoint y: 174, endPoint x: 179, endPoint y: 67, distance: 180.2
click at [324, 174] on input "IMEI *" at bounding box center [347, 176] width 90 height 11
click at [338, 177] on input "IMEI *" at bounding box center [347, 176] width 90 height 11
paste input "358892506580636"
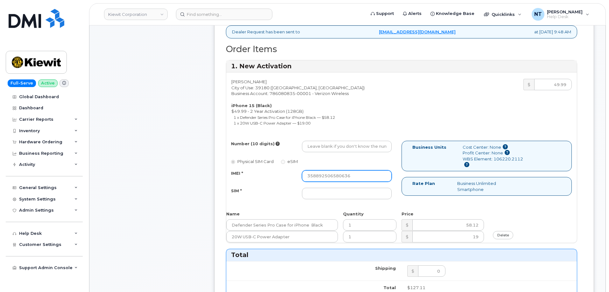
type input "358892506580636"
click at [154, 171] on div "Comments Leave Comment" at bounding box center [152, 249] width 102 height 697
click at [343, 195] on input "SIM *" at bounding box center [347, 193] width 90 height 11
paste input "89049032007208888800211991795014"
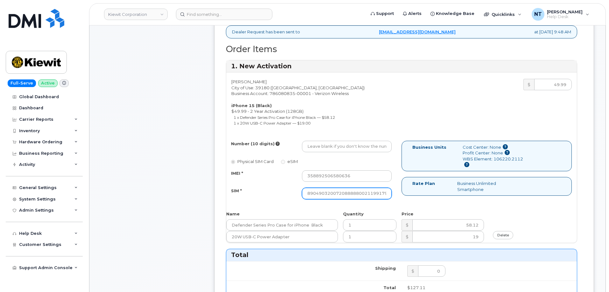
scroll to position [0, 12]
type input "89049032007208888800211991795014"
click at [144, 178] on div "Comments Leave Comment" at bounding box center [152, 249] width 102 height 697
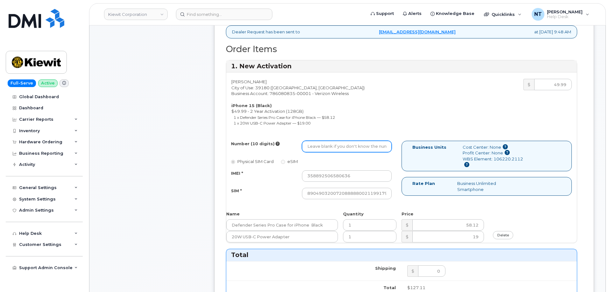
click at [349, 144] on input "Number (10 digits)" at bounding box center [347, 146] width 90 height 11
paste input "769-203-9720"
click at [328, 149] on input "769-203-9720" at bounding box center [347, 146] width 90 height 11
click at [318, 148] on input "769-2039720" at bounding box center [347, 146] width 90 height 11
drag, startPoint x: 316, startPoint y: 148, endPoint x: 324, endPoint y: 149, distance: 7.3
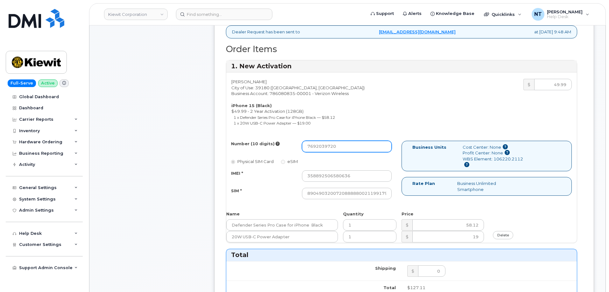
click at [324, 149] on input "7692039720" at bounding box center [347, 146] width 90 height 11
type input "7692039720"
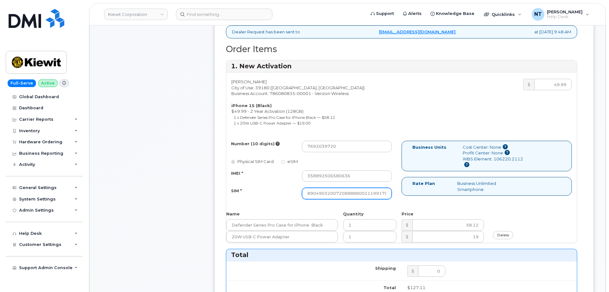
scroll to position [0, 12]
drag, startPoint x: 368, startPoint y: 196, endPoint x: 404, endPoint y: 195, distance: 36.3
click at [404, 195] on div "Number (10 digits) 7692039720 Physical SIM Card eSIM IMEI * 358892506580636 SIM…" at bounding box center [401, 173] width 351 height 64
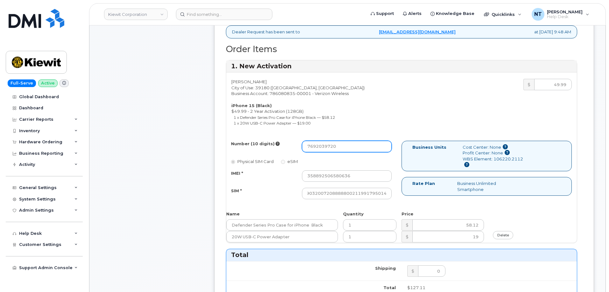
scroll to position [0, 0]
drag, startPoint x: 317, startPoint y: 147, endPoint x: 324, endPoint y: 148, distance: 7.1
click at [324, 148] on input "7692039720" at bounding box center [347, 146] width 90 height 11
click at [341, 148] on input "7692039720" at bounding box center [347, 146] width 90 height 11
click at [163, 157] on div "Comments Leave Comment" at bounding box center [152, 249] width 102 height 697
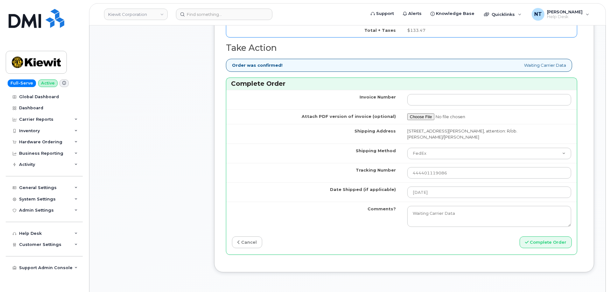
scroll to position [541, 0]
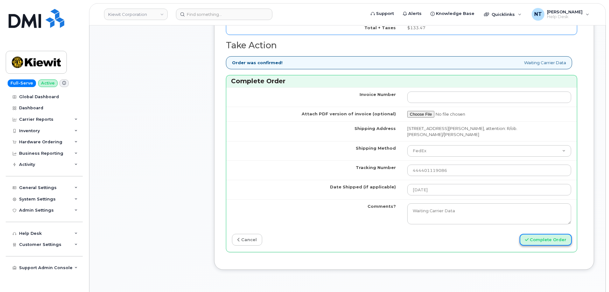
click at [549, 239] on button "Complete Order" at bounding box center [546, 240] width 52 height 12
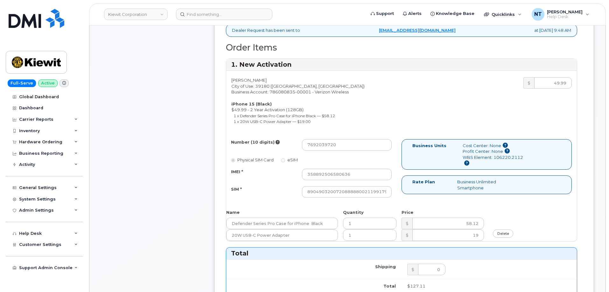
scroll to position [223, 0]
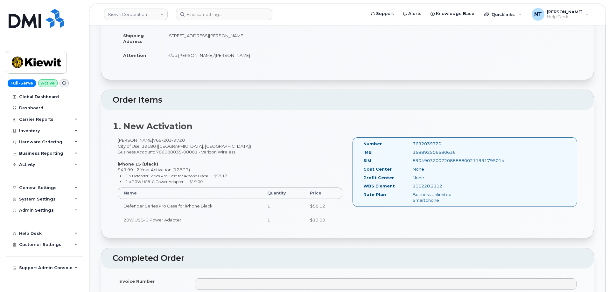
scroll to position [223, 0]
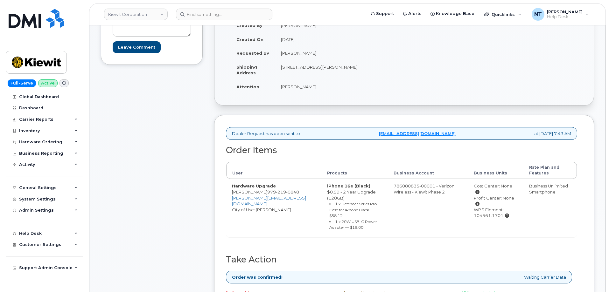
scroll to position [159, 0]
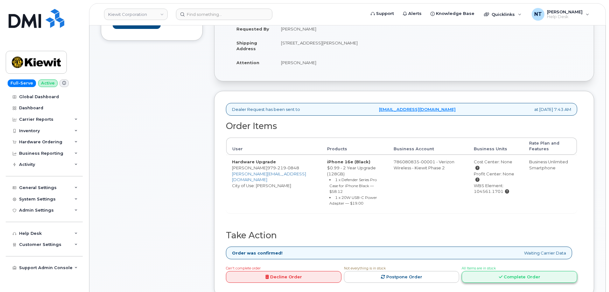
click at [511, 272] on link "Complete Order" at bounding box center [520, 277] width 116 height 12
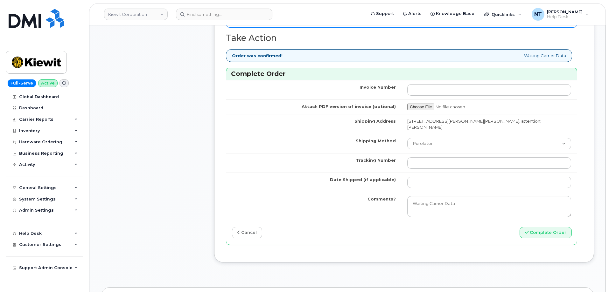
scroll to position [573, 0]
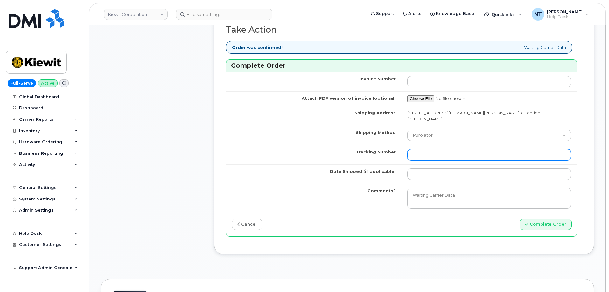
click at [432, 150] on input "Tracking Number" at bounding box center [489, 154] width 164 height 11
paste input "444401119097"
type input "444401119097"
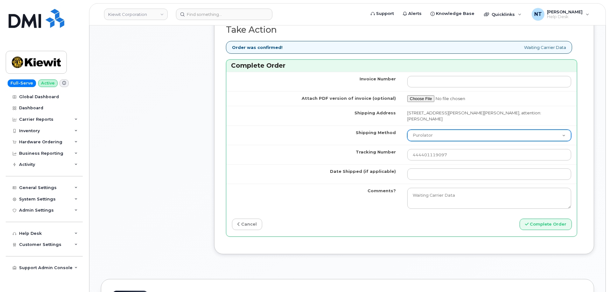
click at [431, 130] on select "Purolator UPS FedEx Canada Post Courier Other Drop Off Pick Up" at bounding box center [489, 135] width 164 height 11
select select "FedEx"
click at [407, 130] on select "Purolator UPS FedEx Canada Post Courier Other Drop Off Pick Up" at bounding box center [489, 135] width 164 height 11
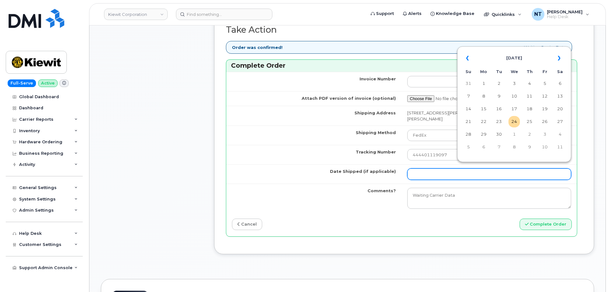
drag, startPoint x: 425, startPoint y: 165, endPoint x: 439, endPoint y: 167, distance: 14.1
click at [425, 169] on input "Date Shipped (if applicable)" at bounding box center [489, 174] width 164 height 11
click at [516, 122] on td "24" at bounding box center [513, 121] width 11 height 11
type input "[DATE]"
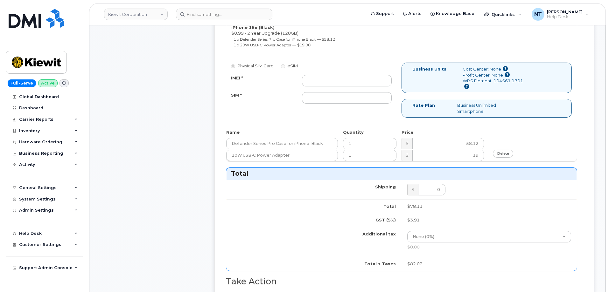
scroll to position [318, 0]
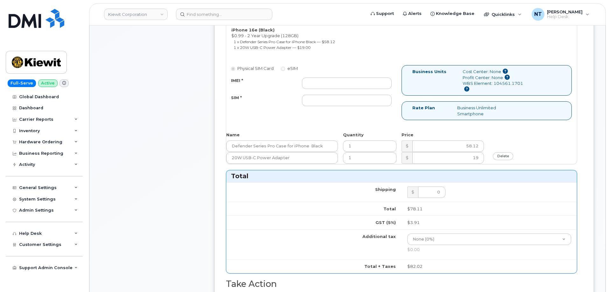
click at [324, 74] on div "Physical SIM Card eSIM IMEI * SIM *" at bounding box center [313, 88] width 175 height 47
click at [324, 81] on input "IMEI *" at bounding box center [347, 83] width 90 height 11
paste input "353234881611071"
type input "353234881611071"
click at [188, 122] on div "Comments Leave Comment" at bounding box center [152, 162] width 102 height 713
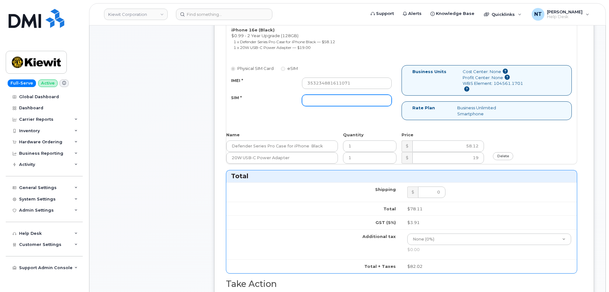
click at [334, 100] on input "SIM *" at bounding box center [347, 100] width 90 height 11
paste input "89043052010008889725002443362746"
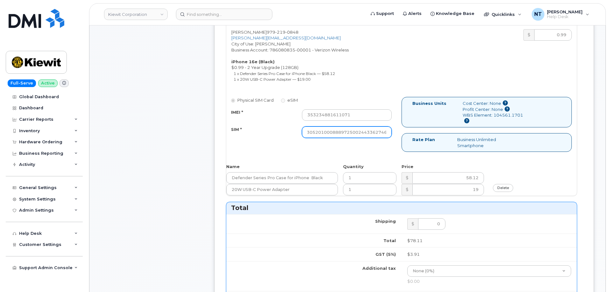
scroll to position [0, 12]
drag, startPoint x: 366, startPoint y: 130, endPoint x: 413, endPoint y: 133, distance: 47.8
click at [413, 133] on div "Physical SIM Card eSIM IMEI * 353234881611071 SIM * 890430520100088897250024433…" at bounding box center [401, 127] width 351 height 61
type input "89043052010008889725002443362746"
click at [163, 149] on div "Comments Leave Comment" at bounding box center [152, 193] width 102 height 713
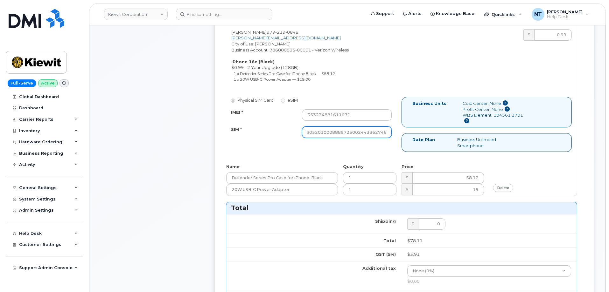
drag, startPoint x: 365, startPoint y: 133, endPoint x: 404, endPoint y: 138, distance: 39.4
click at [404, 138] on div "Physical SIM Card eSIM IMEI * 353234881611071 SIM * 890430520100088897250024433…" at bounding box center [401, 127] width 351 height 61
click at [163, 191] on div "Comments Leave Comment" at bounding box center [152, 193] width 102 height 713
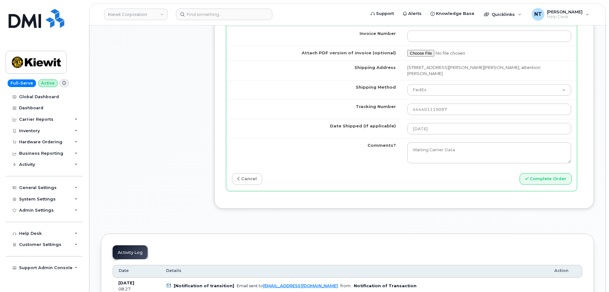
scroll to position [636, 0]
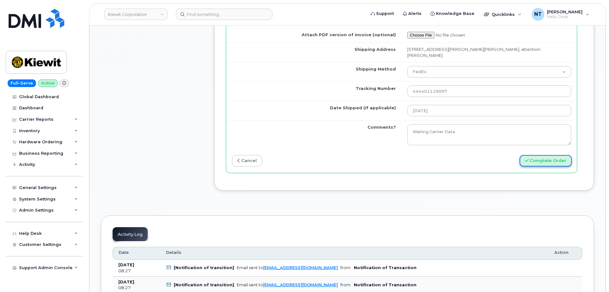
click at [547, 155] on button "Complete Order" at bounding box center [546, 161] width 52 height 12
